Goal: Task Accomplishment & Management: Use online tool/utility

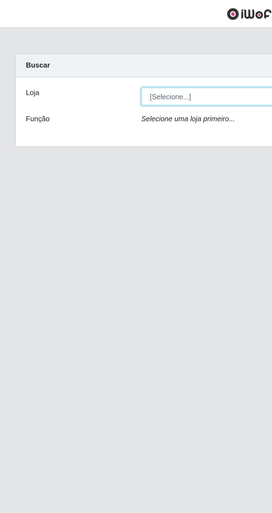
click at [88, 53] on select "[Selecione...] SuperFácil Atacado - [GEOGRAPHIC_DATA]" at bounding box center [167, 53] width 181 height 10
select select "503"
click at [77, 48] on select "[Selecione...] SuperFácil Atacado - [GEOGRAPHIC_DATA]" at bounding box center [167, 53] width 181 height 10
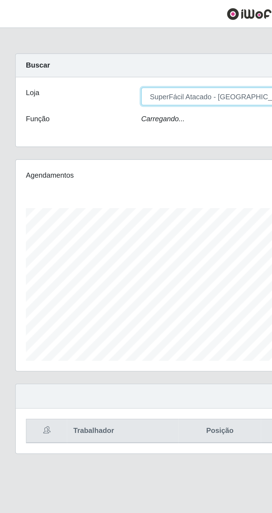
scroll to position [115, 255]
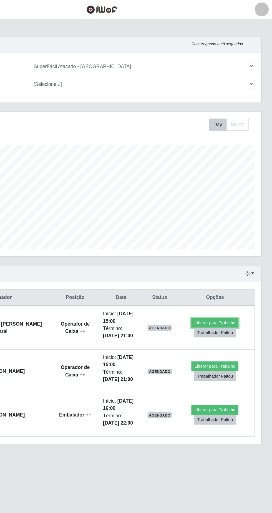
click at [235, 257] on button "Liberar para Trabalho" at bounding box center [227, 257] width 38 height 8
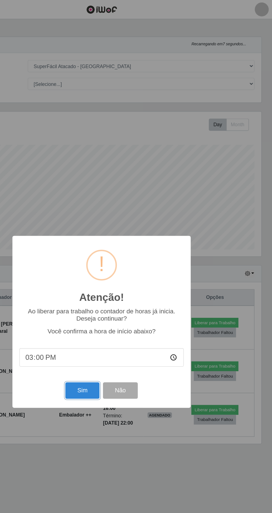
click at [128, 318] on button "Sim" at bounding box center [120, 311] width 27 height 13
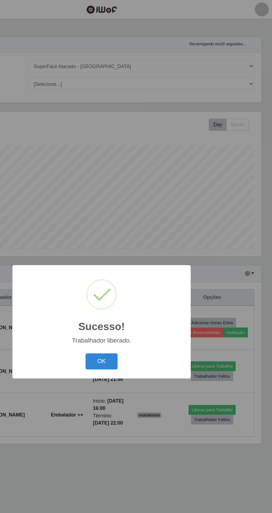
click at [143, 295] on button "OK" at bounding box center [136, 288] width 26 height 13
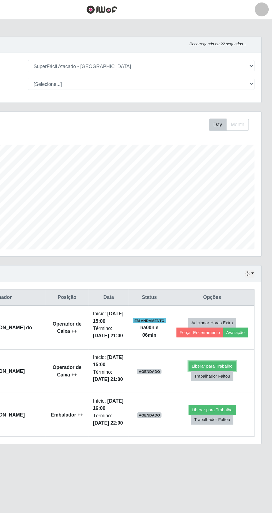
click at [227, 290] on button "Liberar para Trabalho" at bounding box center [225, 292] width 38 height 8
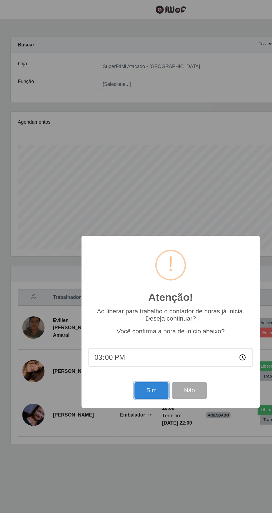
click at [124, 318] on button "Sim" at bounding box center [120, 311] width 27 height 13
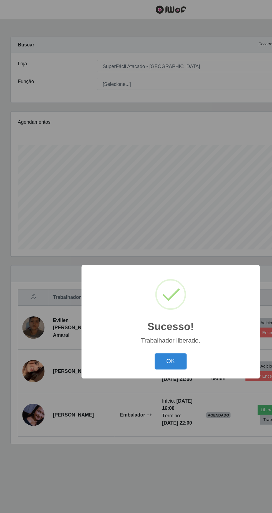
click at [135, 295] on button "OK" at bounding box center [136, 288] width 26 height 13
